Goal: Check status

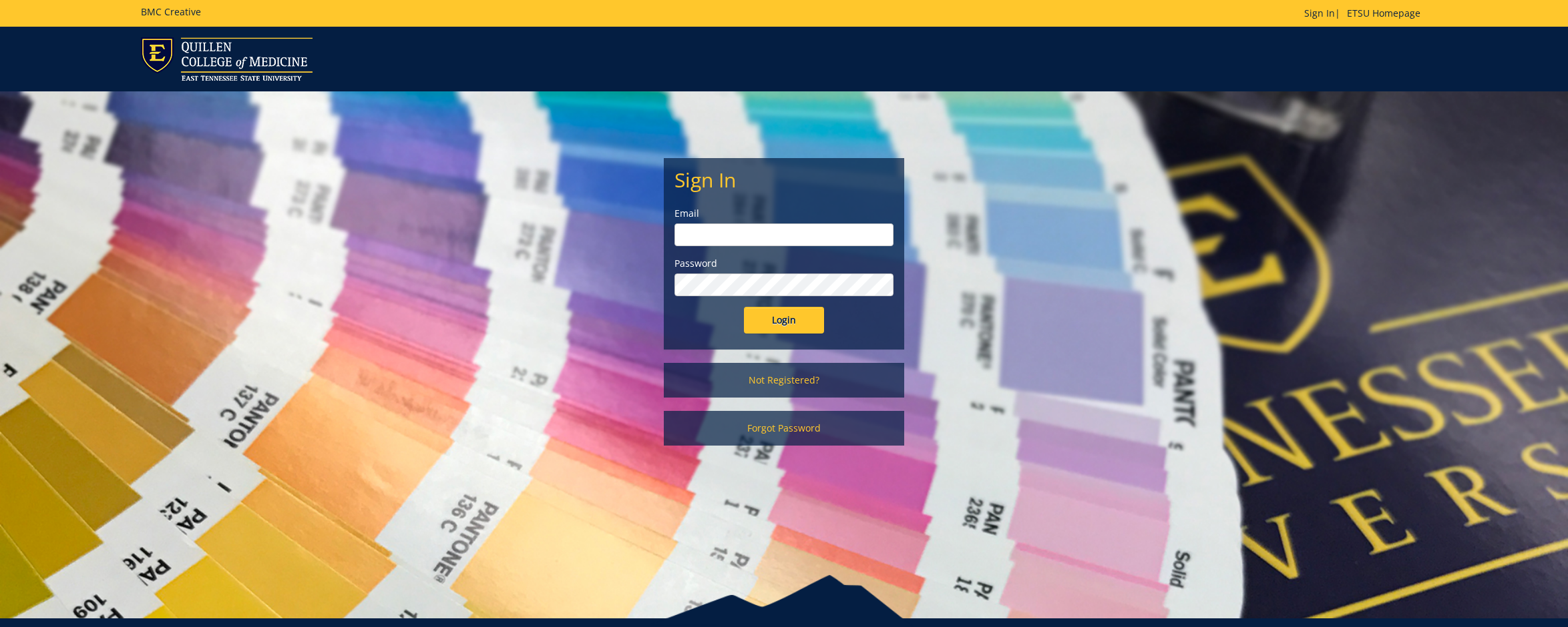
type input "[PERSON_NAME][EMAIL_ADDRESS][DOMAIN_NAME]"
click at [774, 322] on input "Login" at bounding box center [784, 321] width 80 height 27
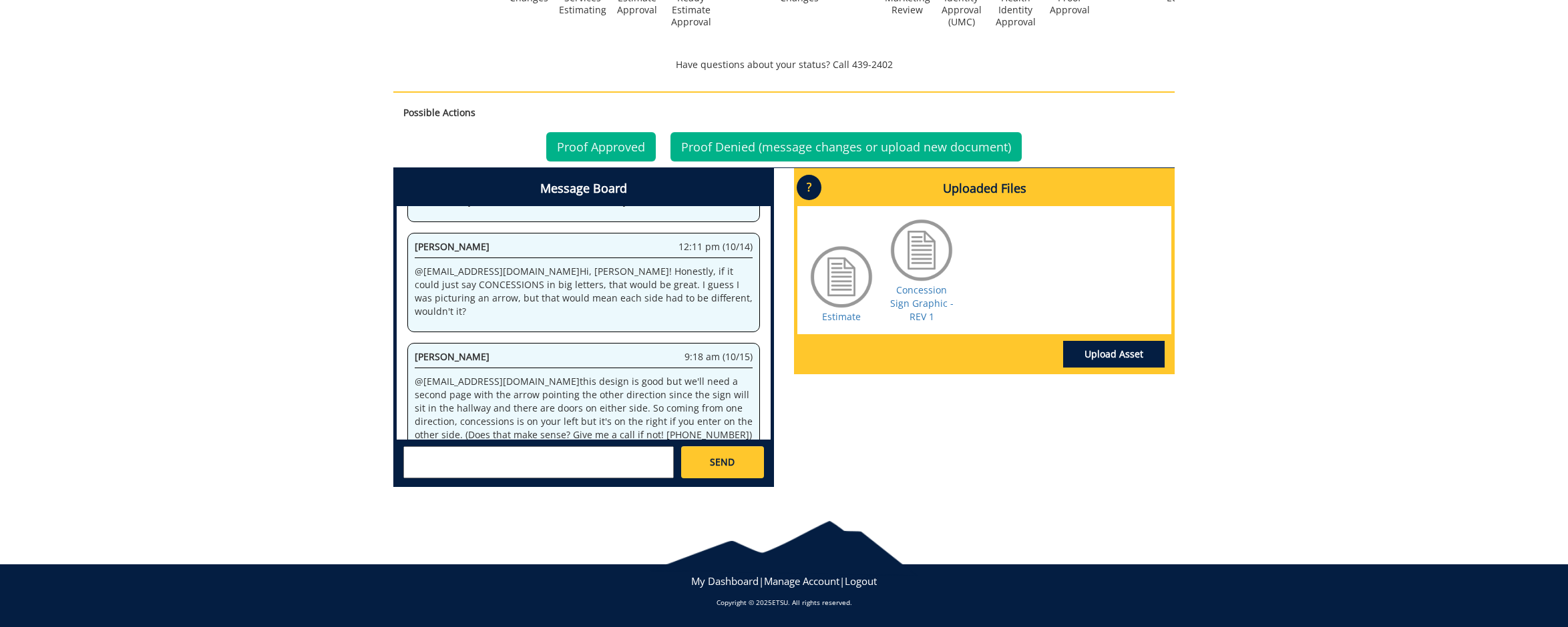
scroll to position [454, 0]
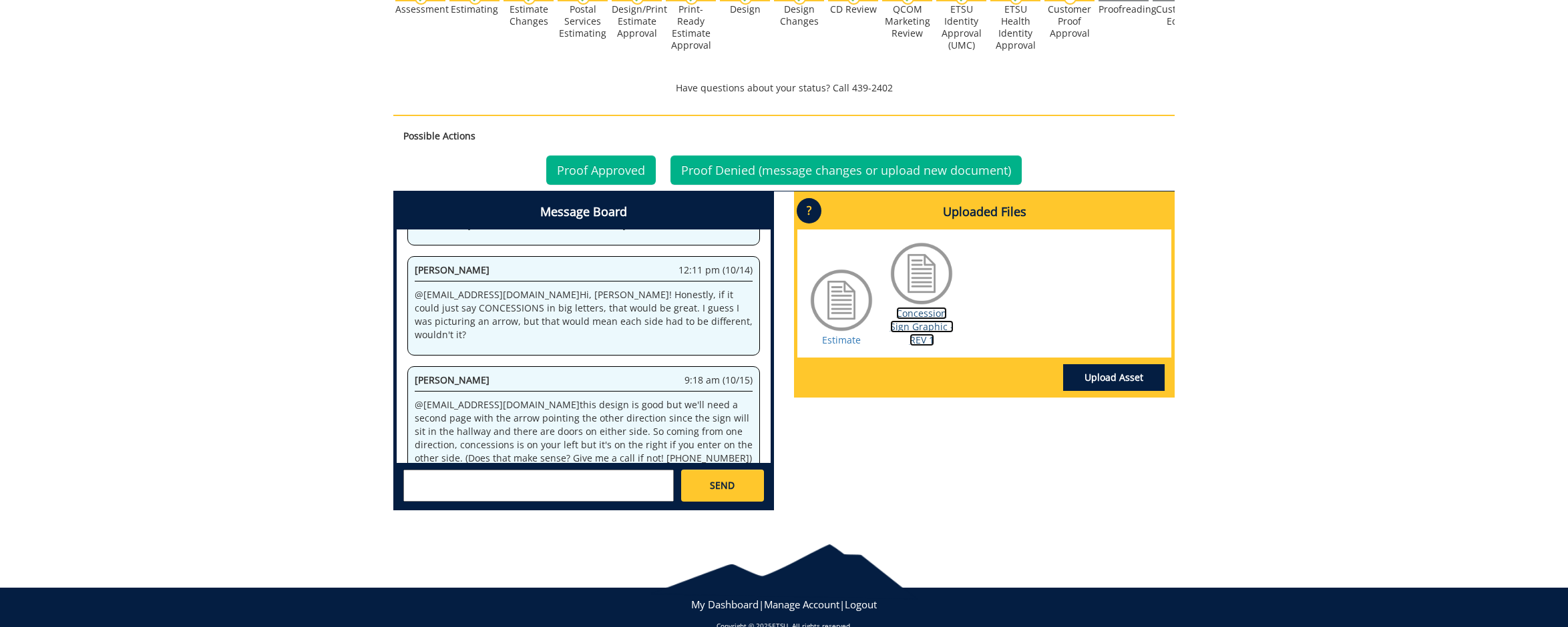
click at [922, 346] on link "Concession Sign Graphic - REV 1" at bounding box center [921, 327] width 63 height 39
click at [600, 185] on link "Proof Approved" at bounding box center [600, 170] width 110 height 29
